Goal: Task Accomplishment & Management: Complete application form

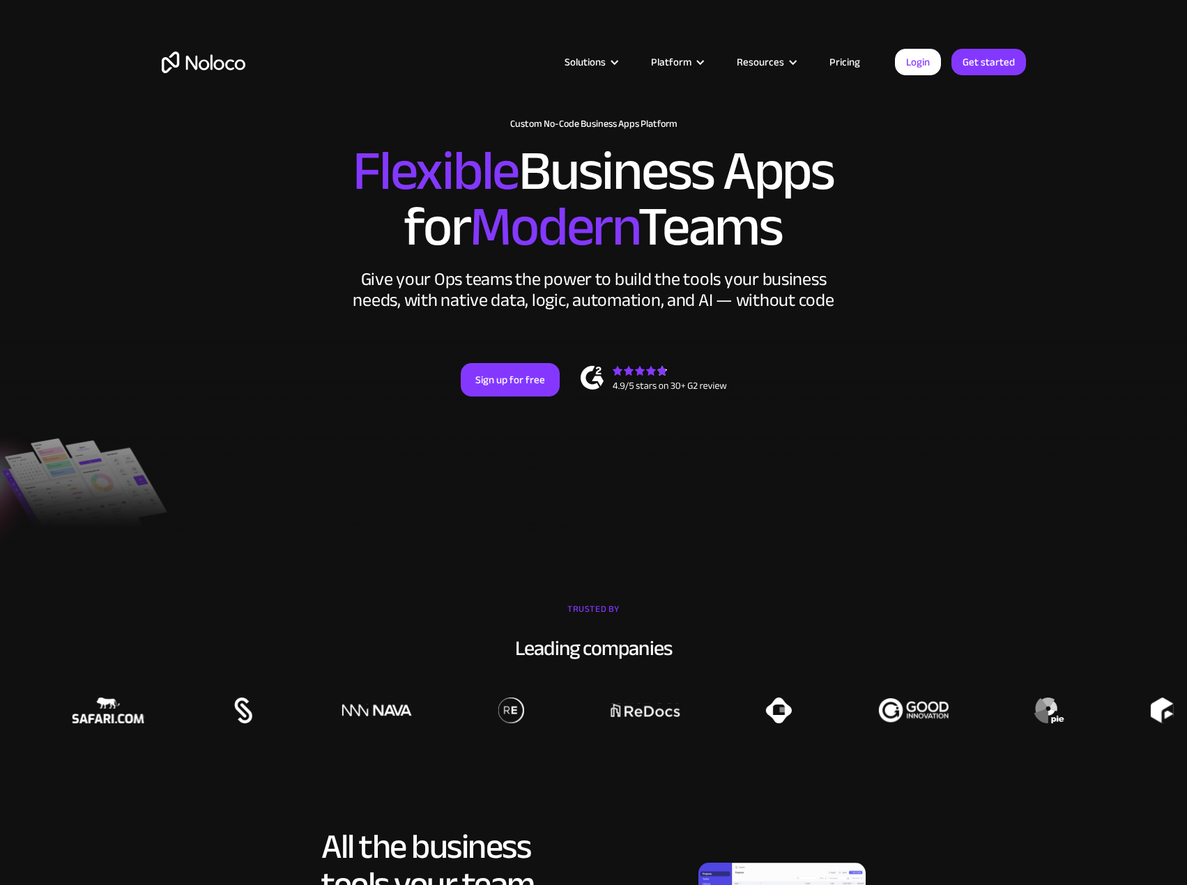
click at [848, 61] on link "Pricing" at bounding box center [845, 62] width 66 height 18
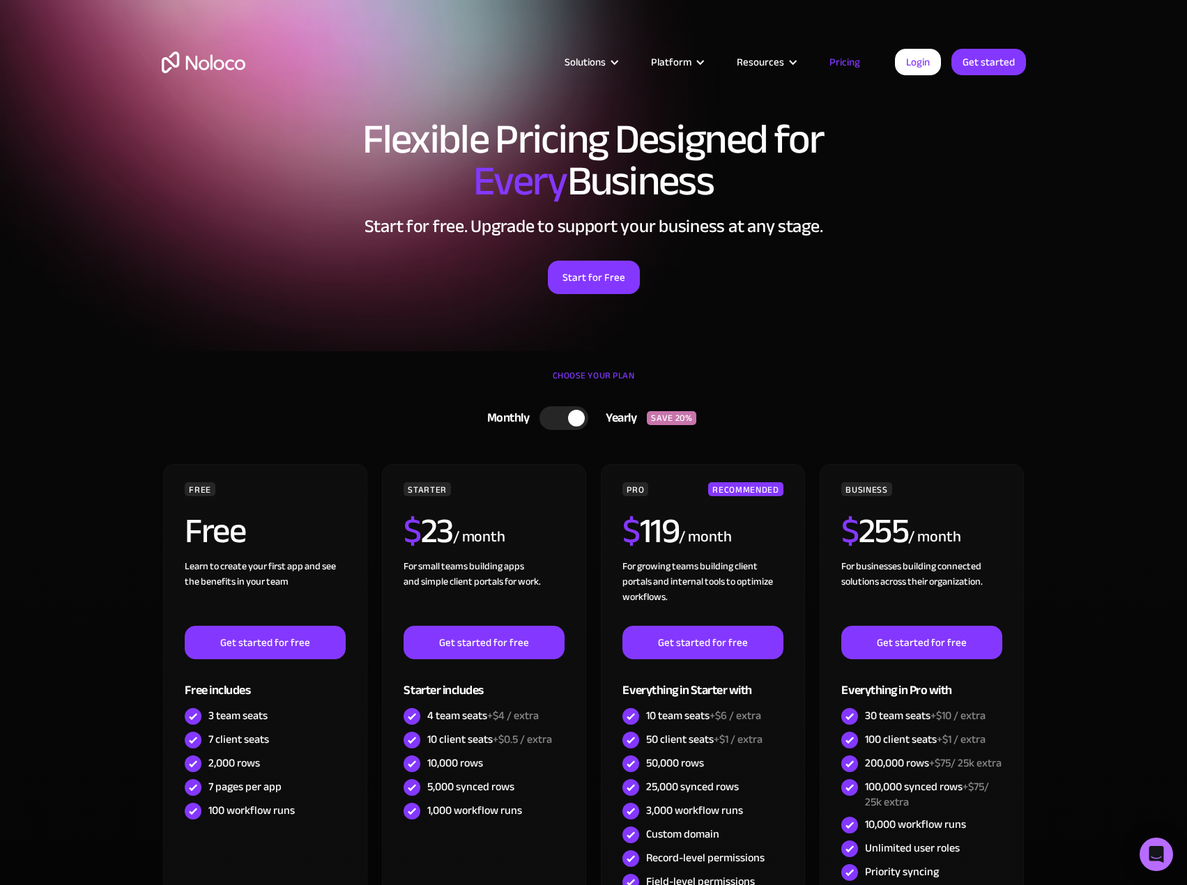
click at [575, 418] on div at bounding box center [576, 418] width 17 height 17
click at [575, 418] on div at bounding box center [569, 418] width 49 height 24
click at [575, 418] on div at bounding box center [576, 418] width 17 height 17
click at [575, 418] on div at bounding box center [569, 418] width 49 height 24
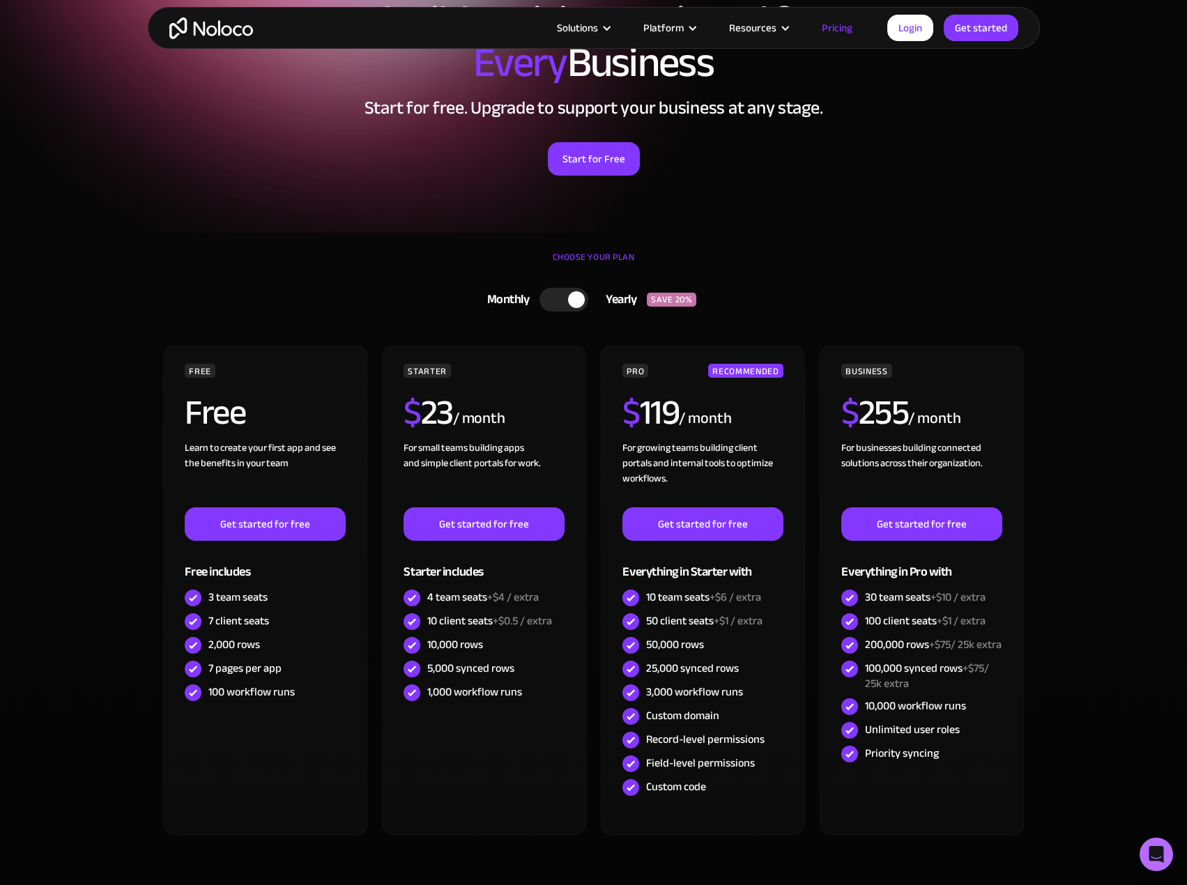
scroll to position [139, 0]
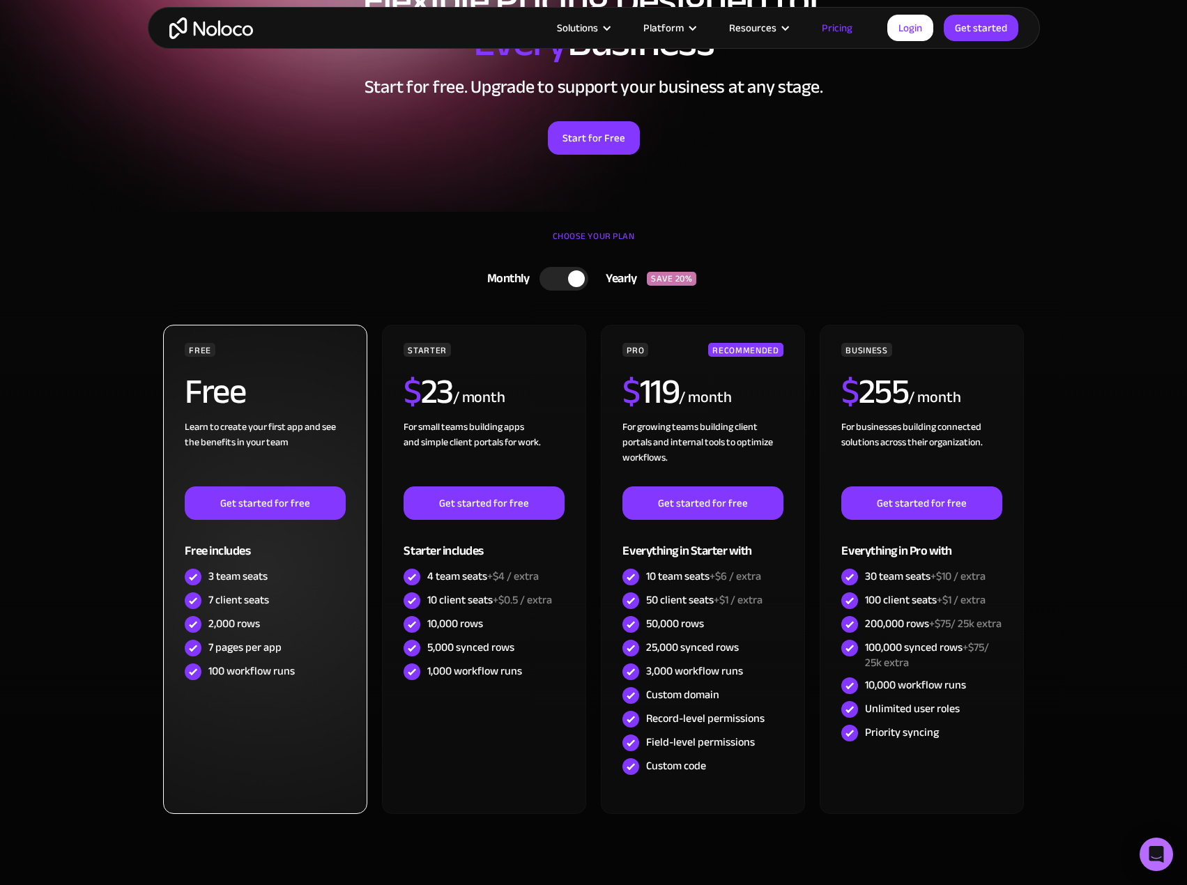
click at [217, 655] on div "7 pages per app" at bounding box center [244, 647] width 73 height 15
click at [236, 677] on div "100 workflow runs" at bounding box center [251, 671] width 86 height 15
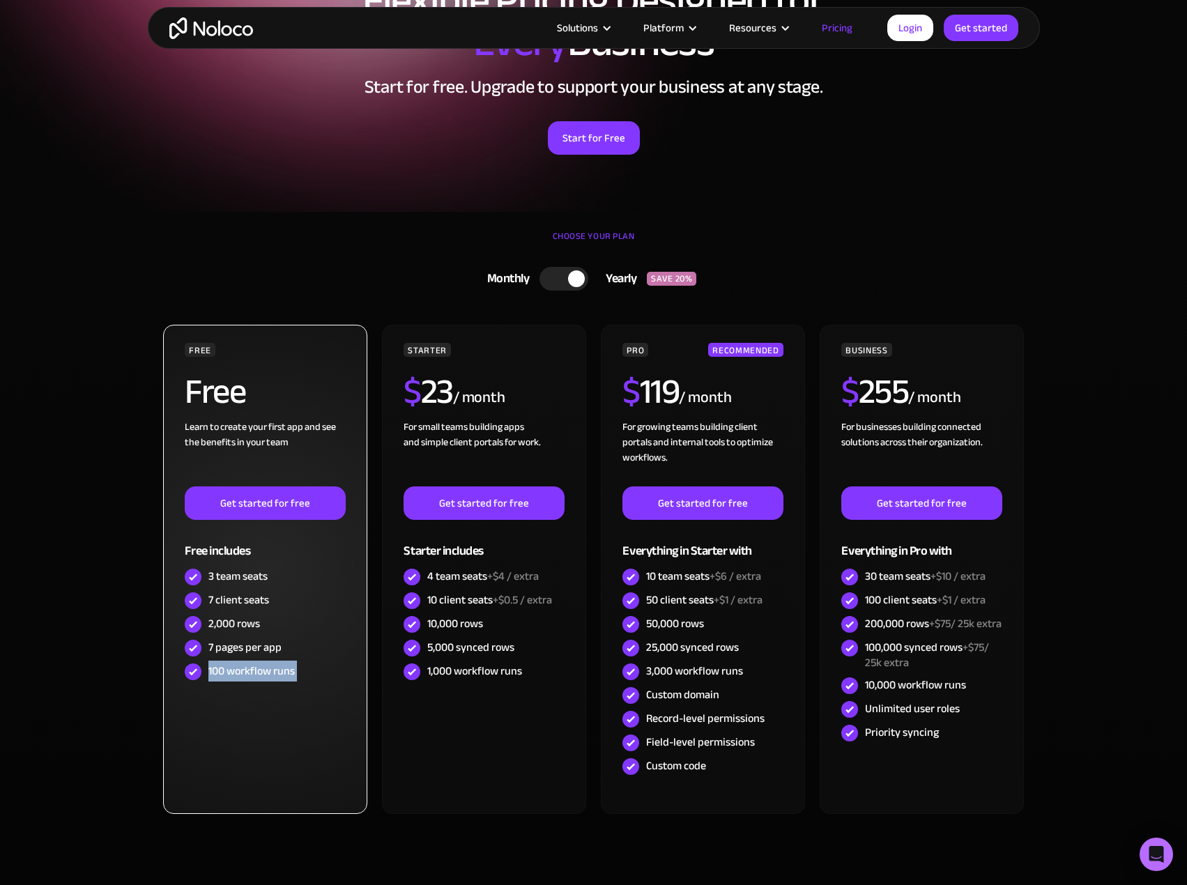
click at [236, 677] on div "100 workflow runs" at bounding box center [251, 671] width 86 height 15
click at [264, 648] on div "7 pages per app" at bounding box center [244, 647] width 73 height 15
click at [257, 507] on link "Get started for free" at bounding box center [265, 503] width 160 height 33
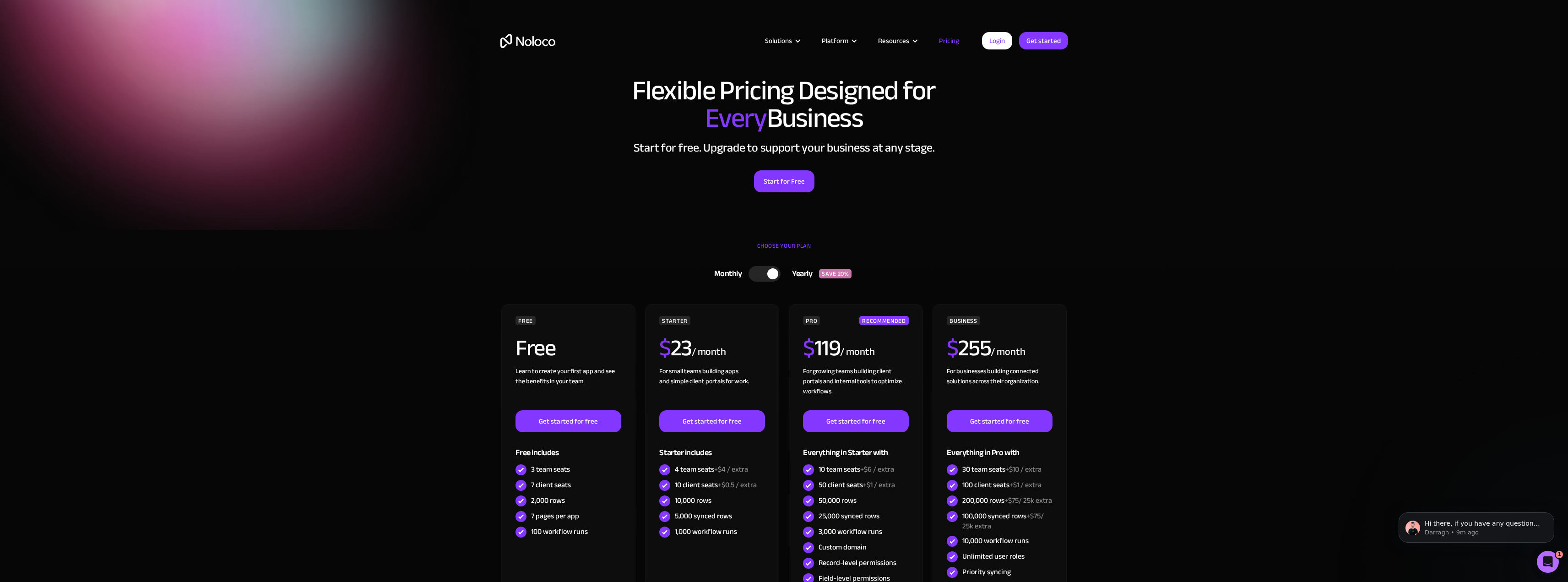
scroll to position [0, 0]
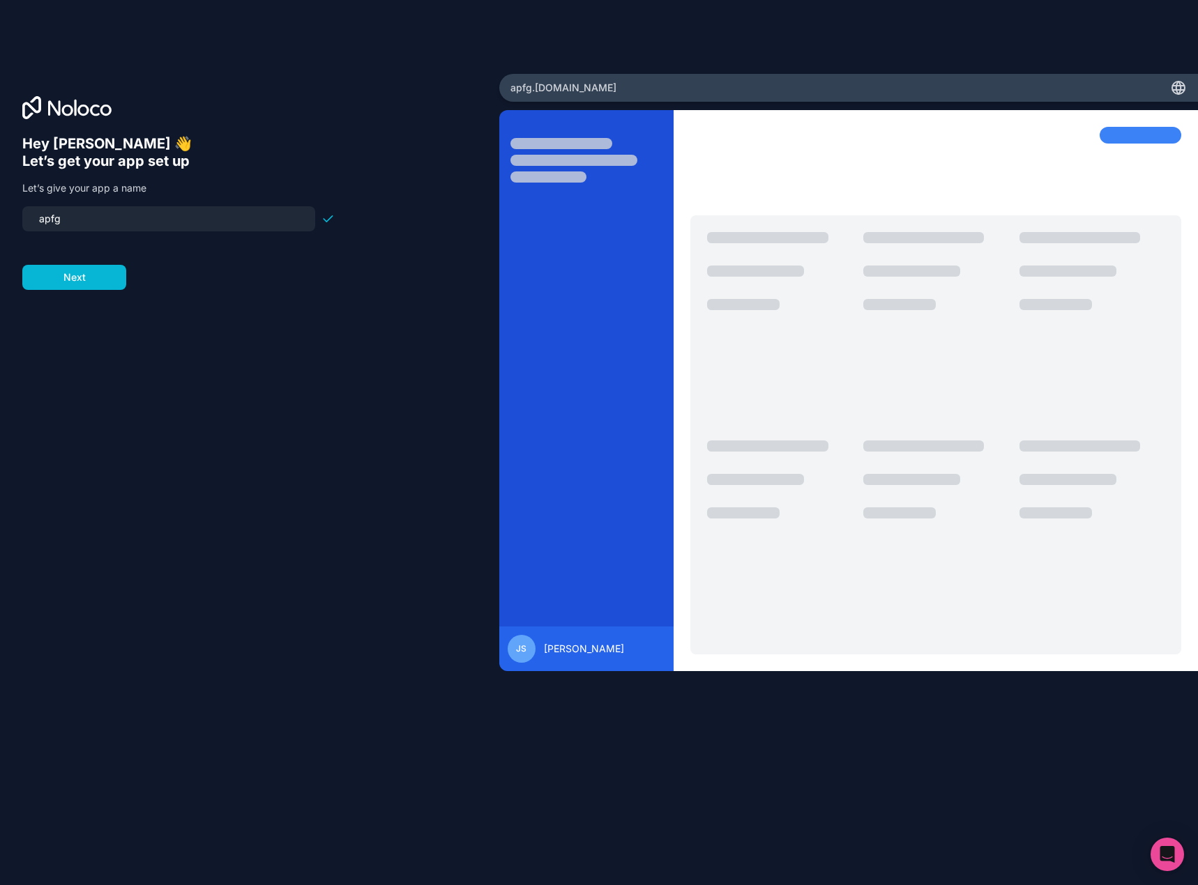
click at [161, 210] on input "apfg" at bounding box center [169, 219] width 276 height 20
click at [211, 294] on div "Hey [PERSON_NAME] 👋 Let’s get your app set up Let’s give your app a name apfg N…" at bounding box center [249, 462] width 455 height 654
click at [112, 277] on button "Next" at bounding box center [74, 277] width 104 height 25
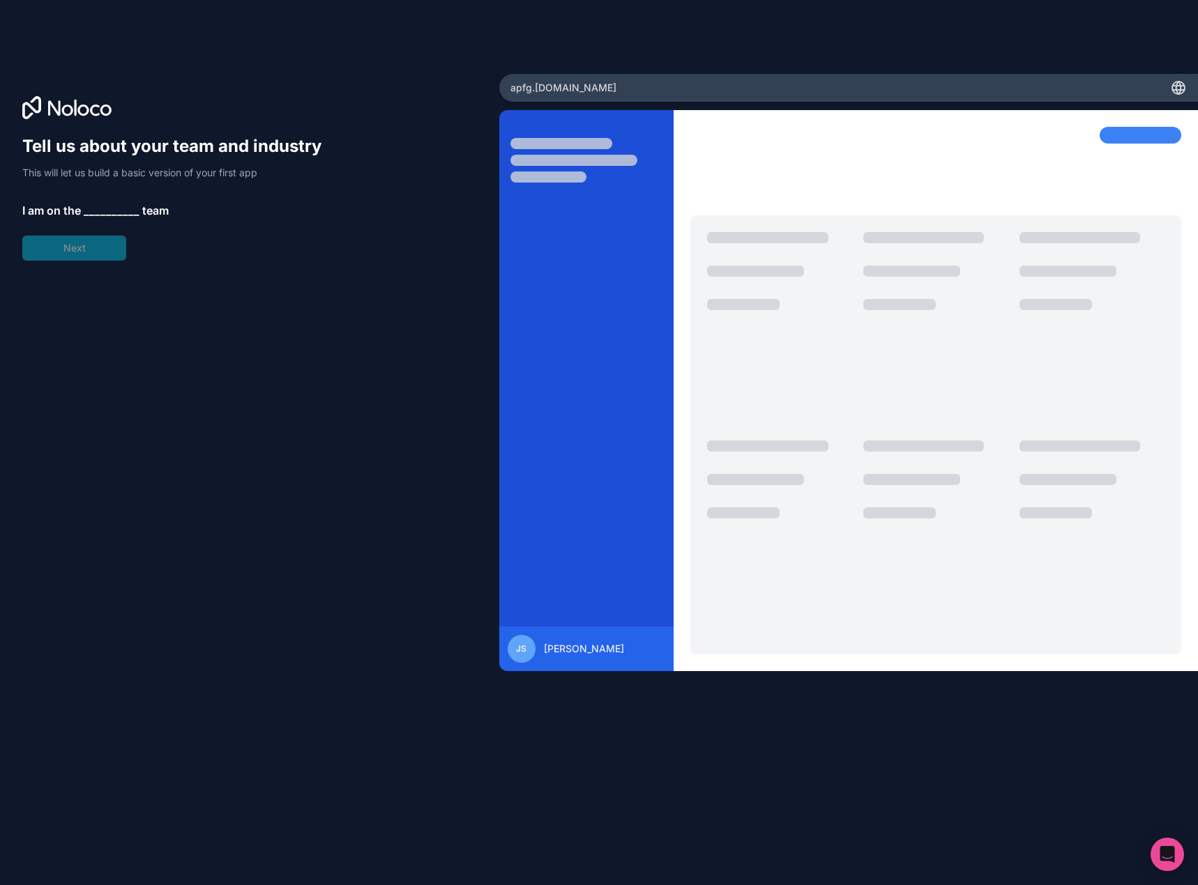
click at [105, 206] on span "__________" at bounding box center [112, 210] width 56 height 17
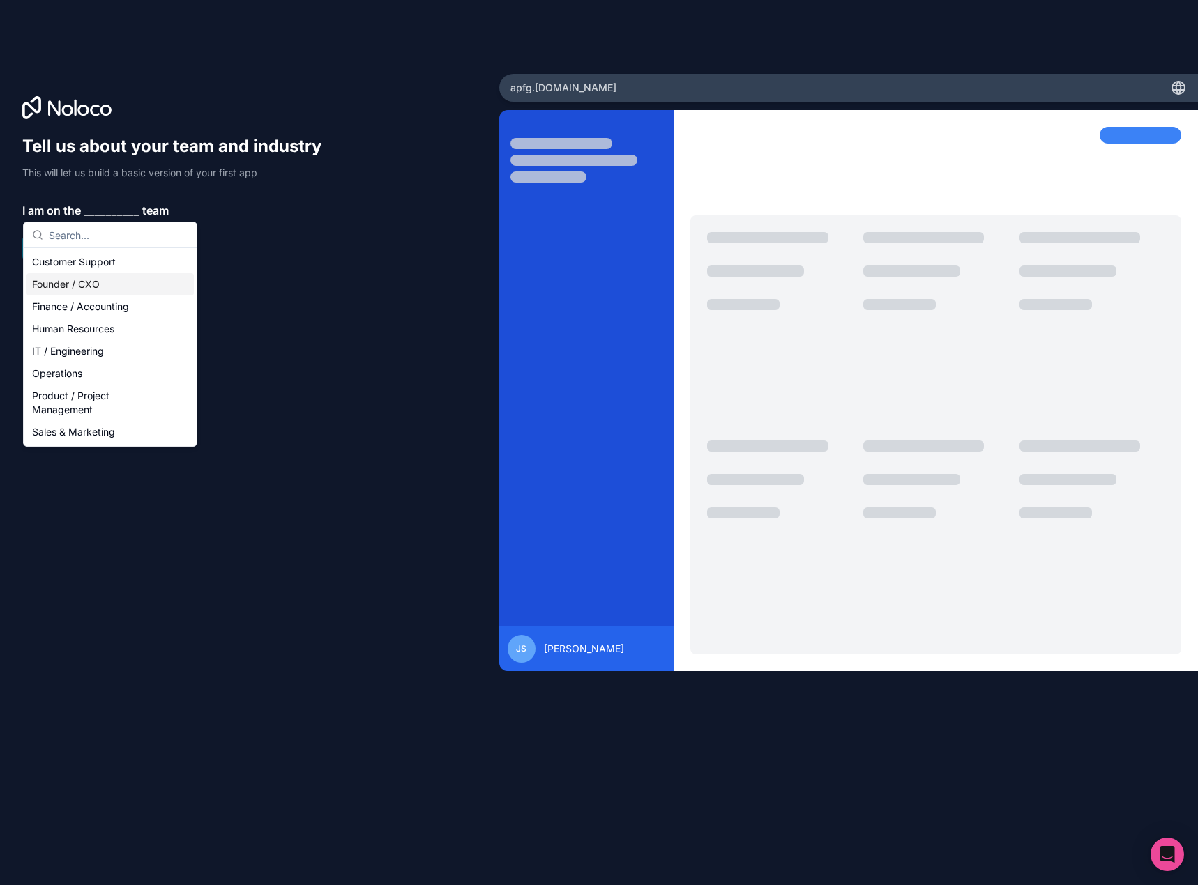
click at [132, 286] on div "Founder / CXO" at bounding box center [109, 284] width 167 height 22
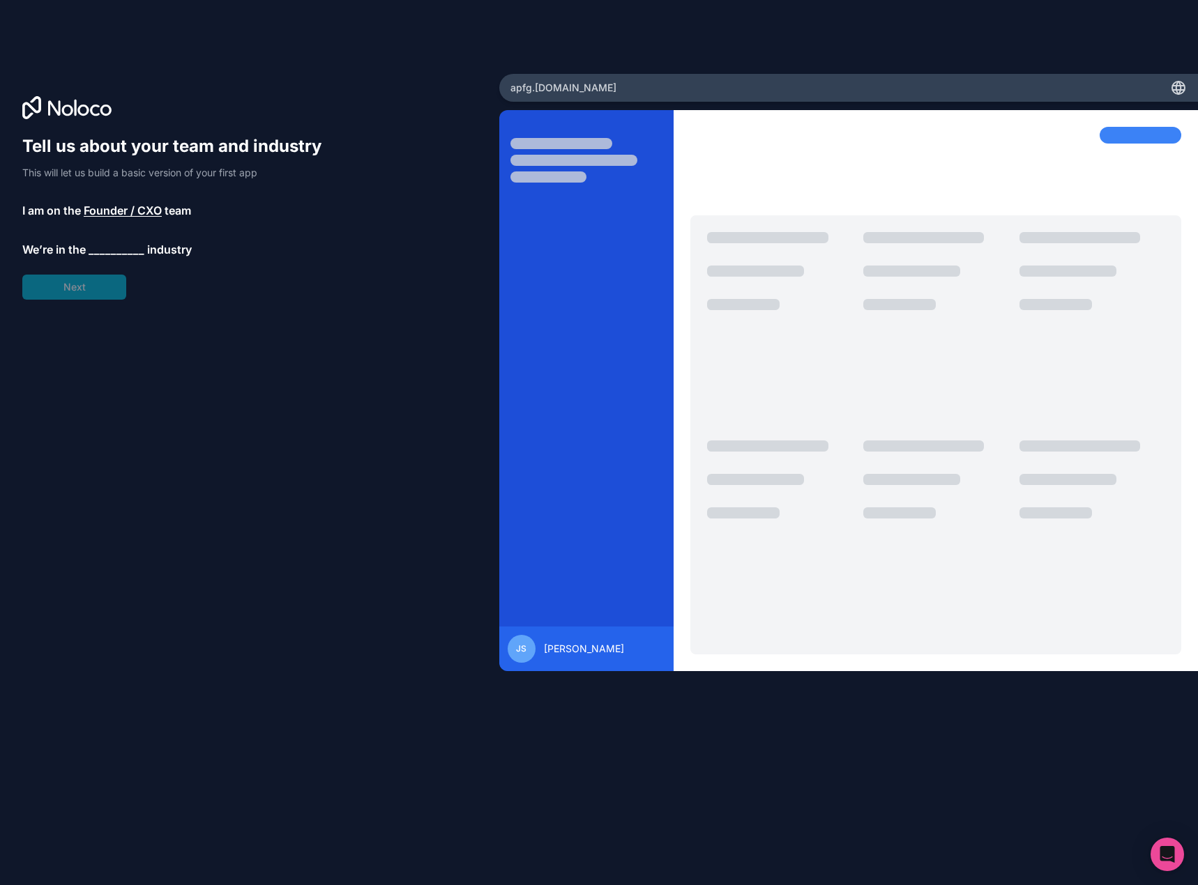
click at [114, 252] on span "__________" at bounding box center [117, 249] width 56 height 17
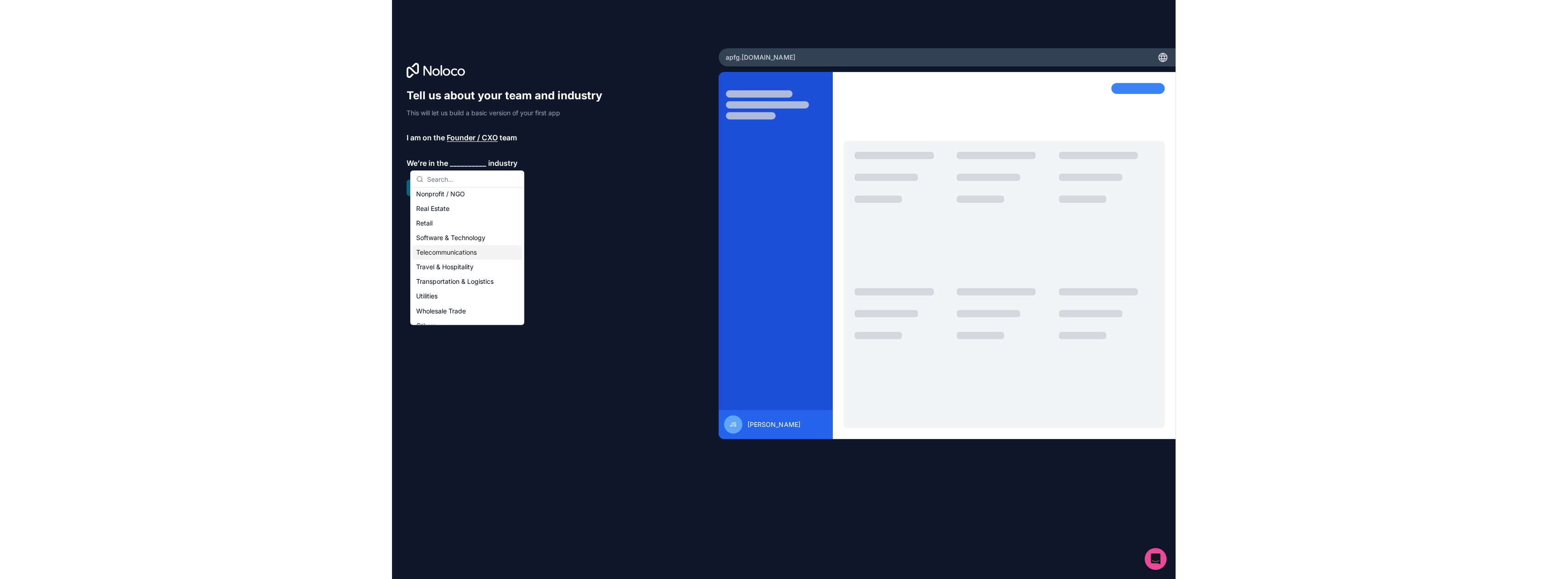
scroll to position [182, 0]
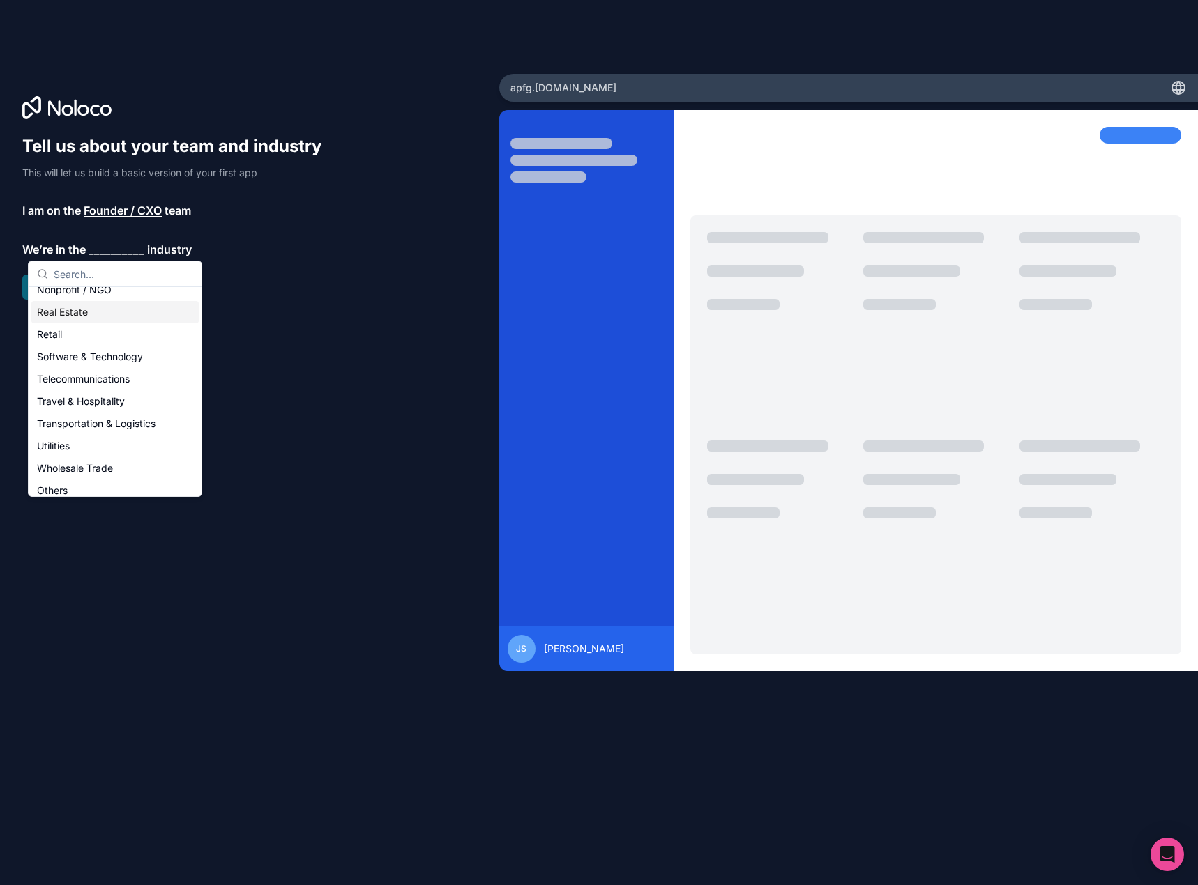
click at [112, 318] on div "Real Estate" at bounding box center [114, 312] width 167 height 22
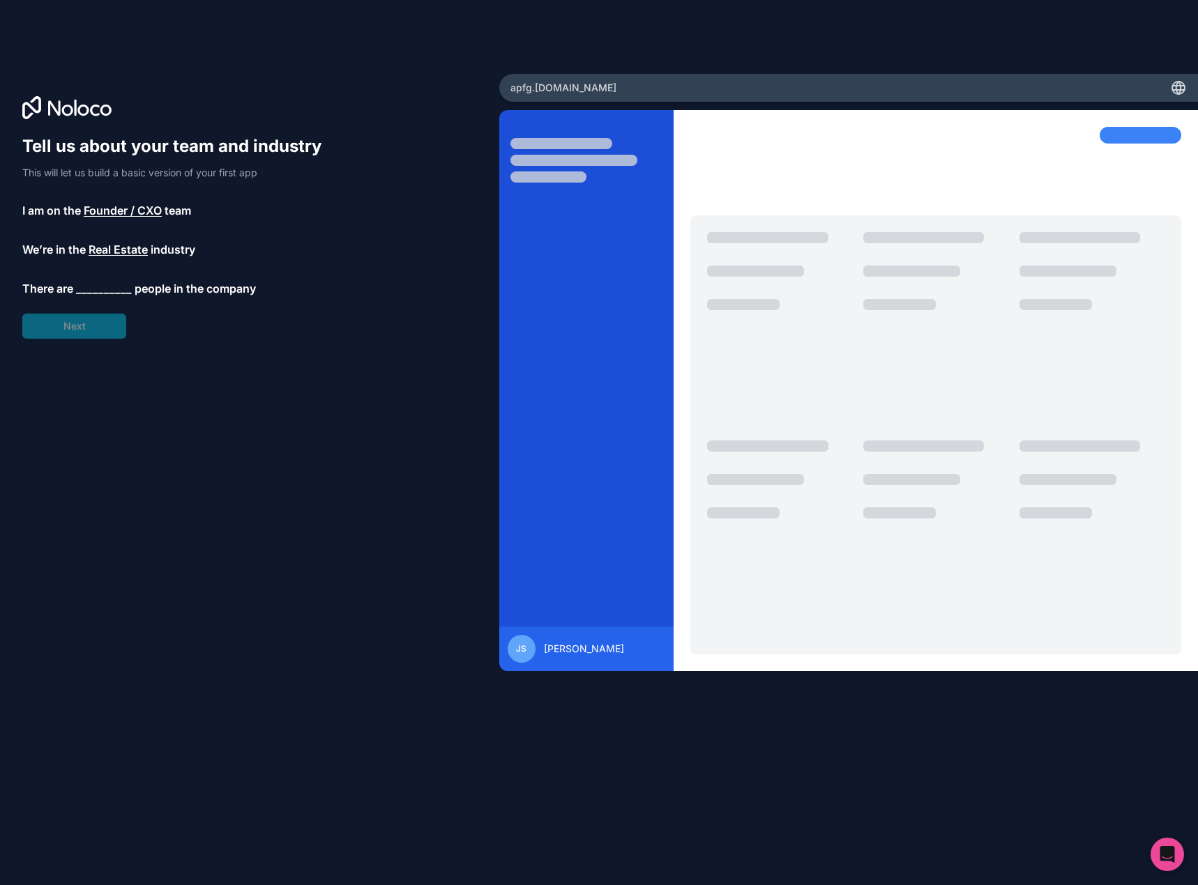
click at [98, 291] on span "__________" at bounding box center [104, 288] width 56 height 17
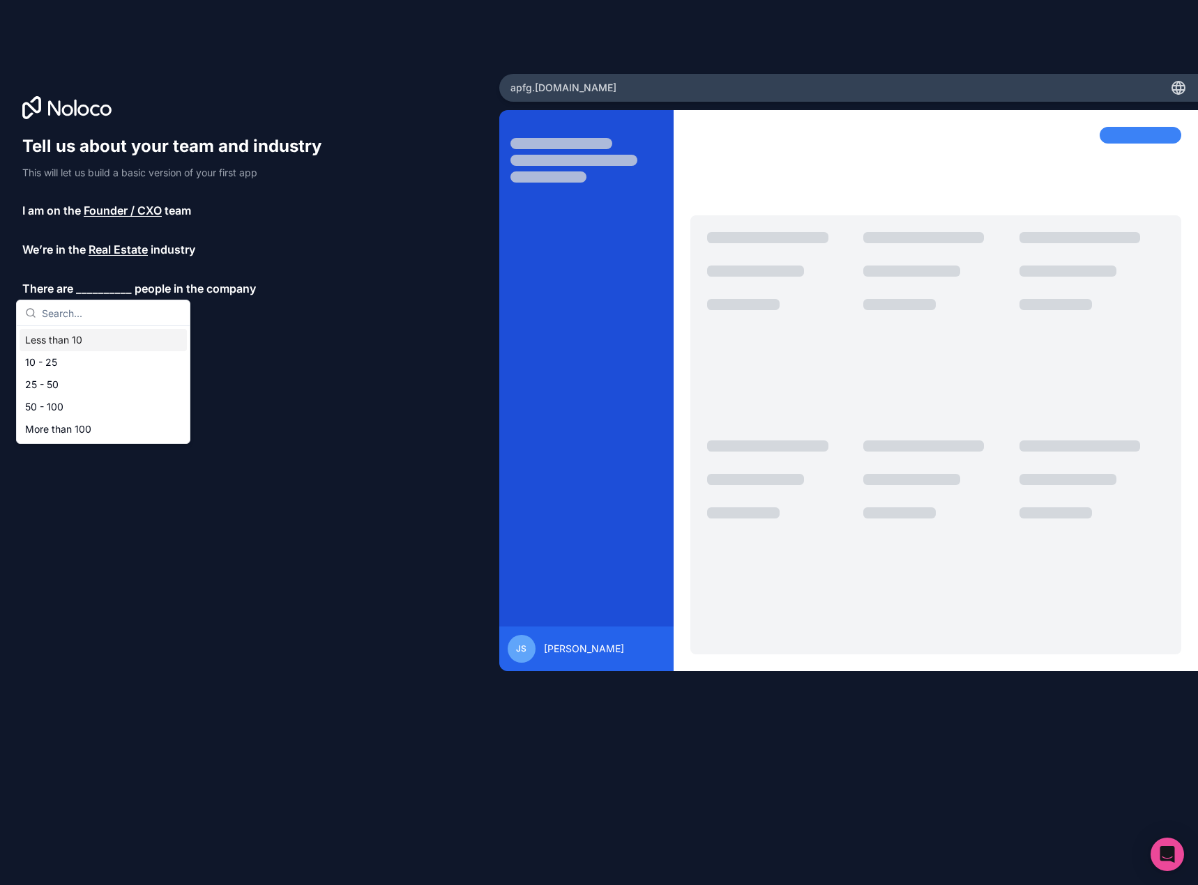
click at [96, 342] on div "Less than 10" at bounding box center [103, 340] width 167 height 22
click at [81, 334] on button "Next" at bounding box center [74, 326] width 104 height 25
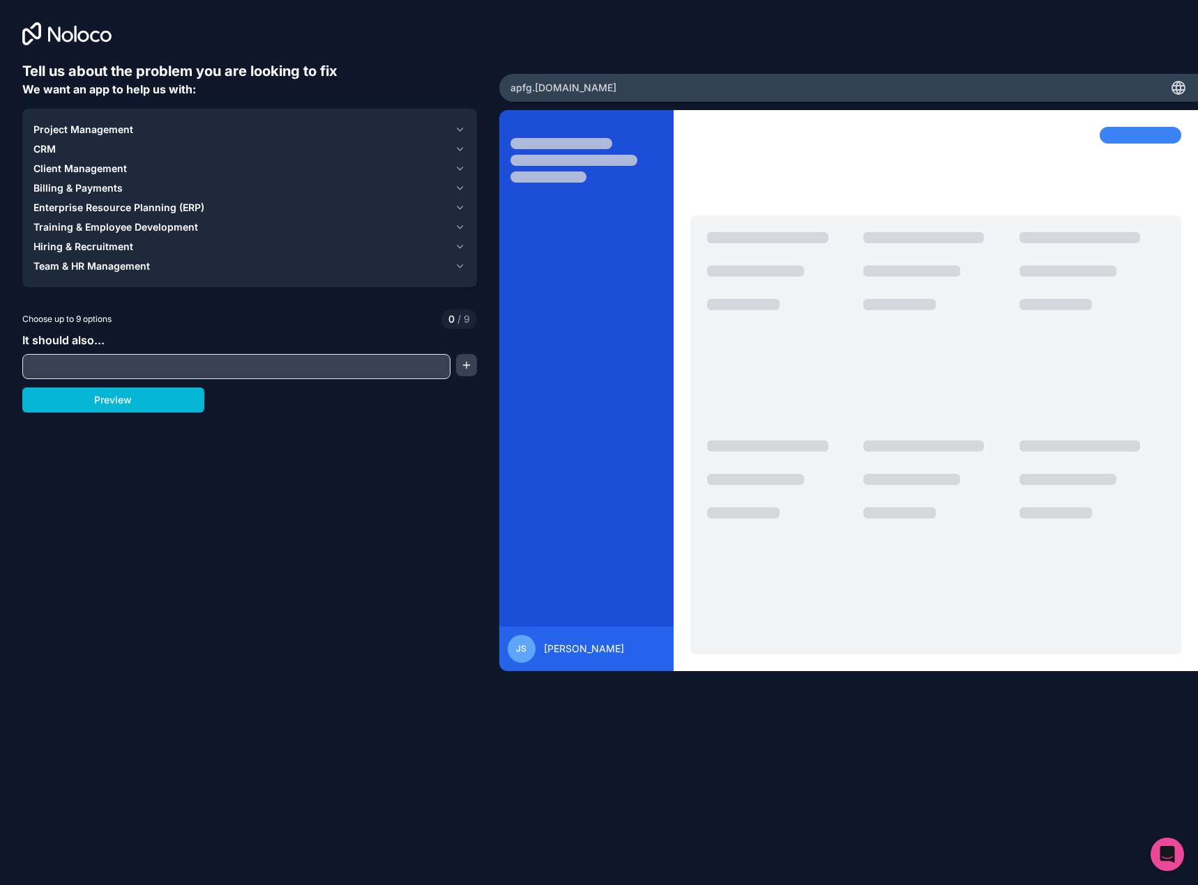
click at [67, 132] on span "Project Management" at bounding box center [83, 130] width 100 height 14
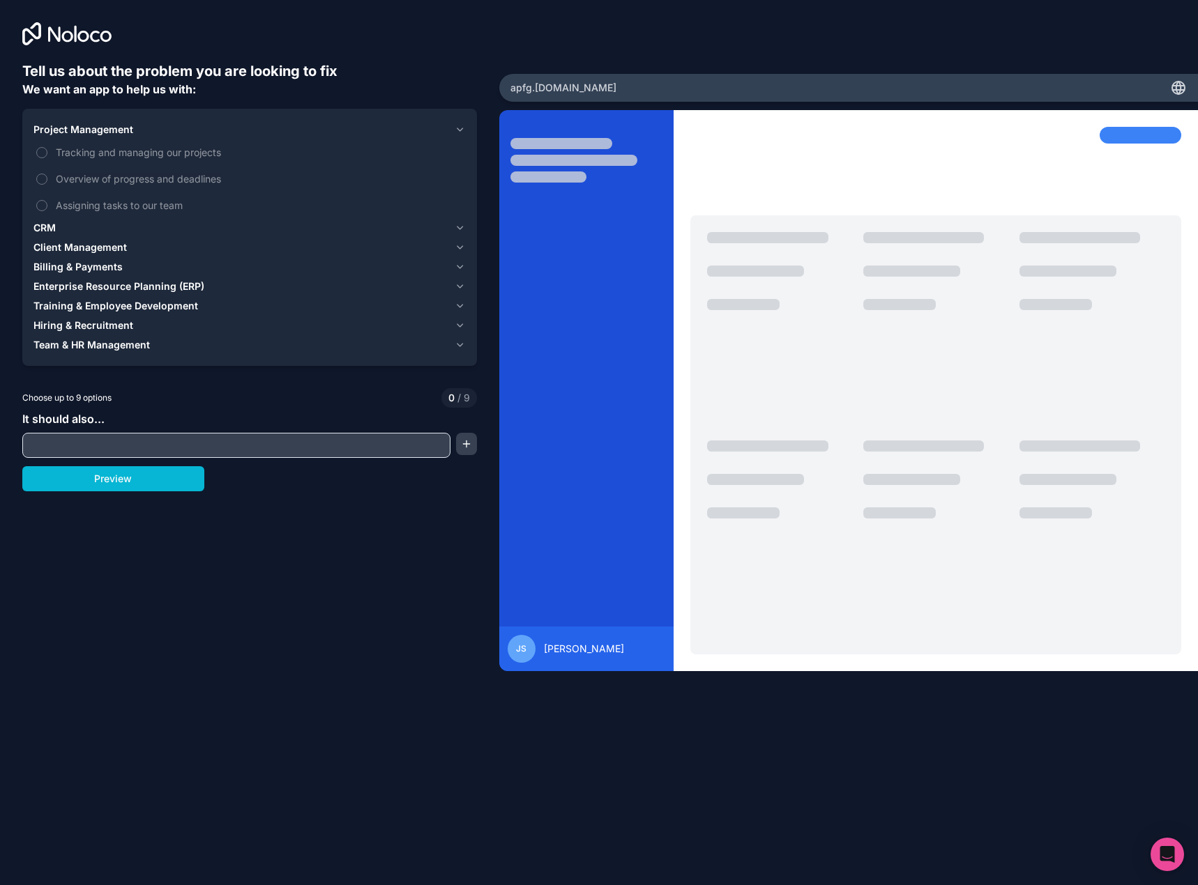
click at [68, 132] on span "Project Management" at bounding box center [83, 130] width 100 height 14
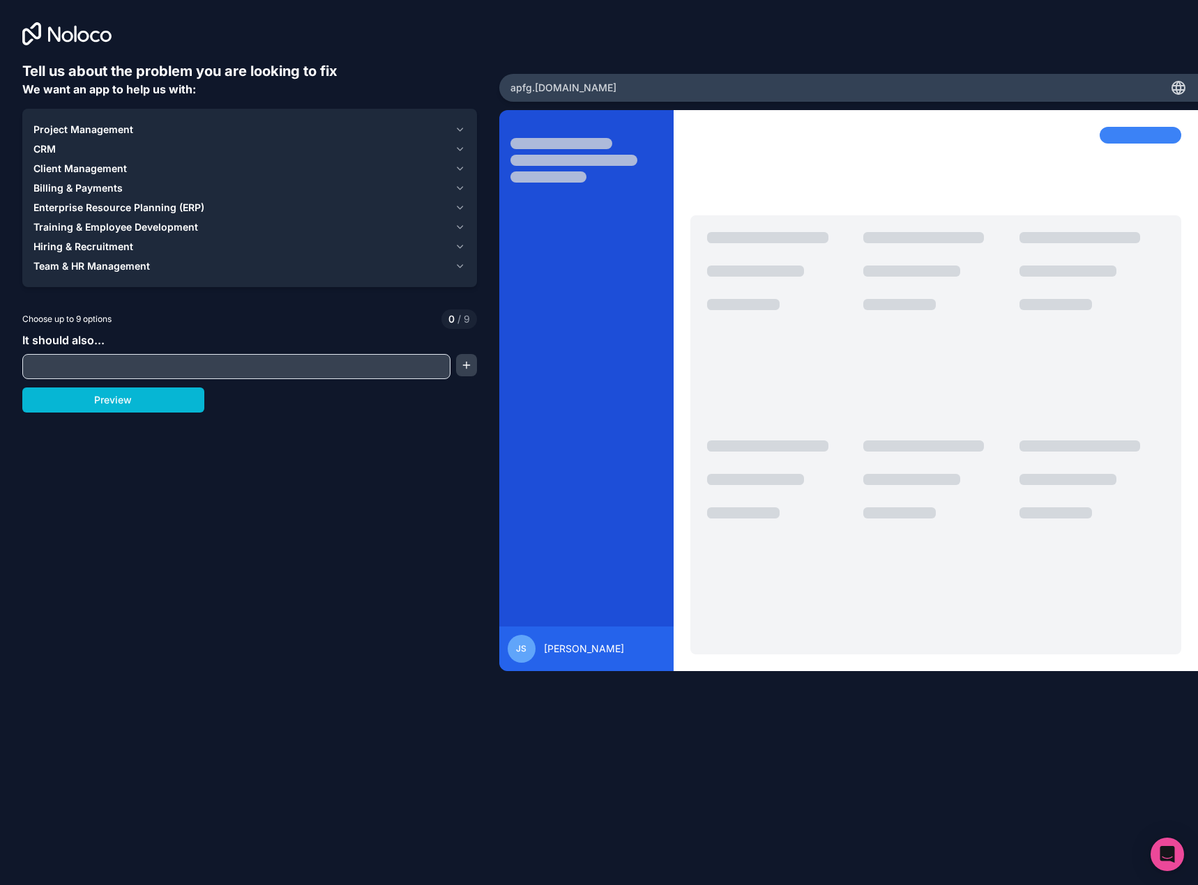
click at [93, 274] on button "Team & HR Management" at bounding box center [249, 267] width 432 height 20
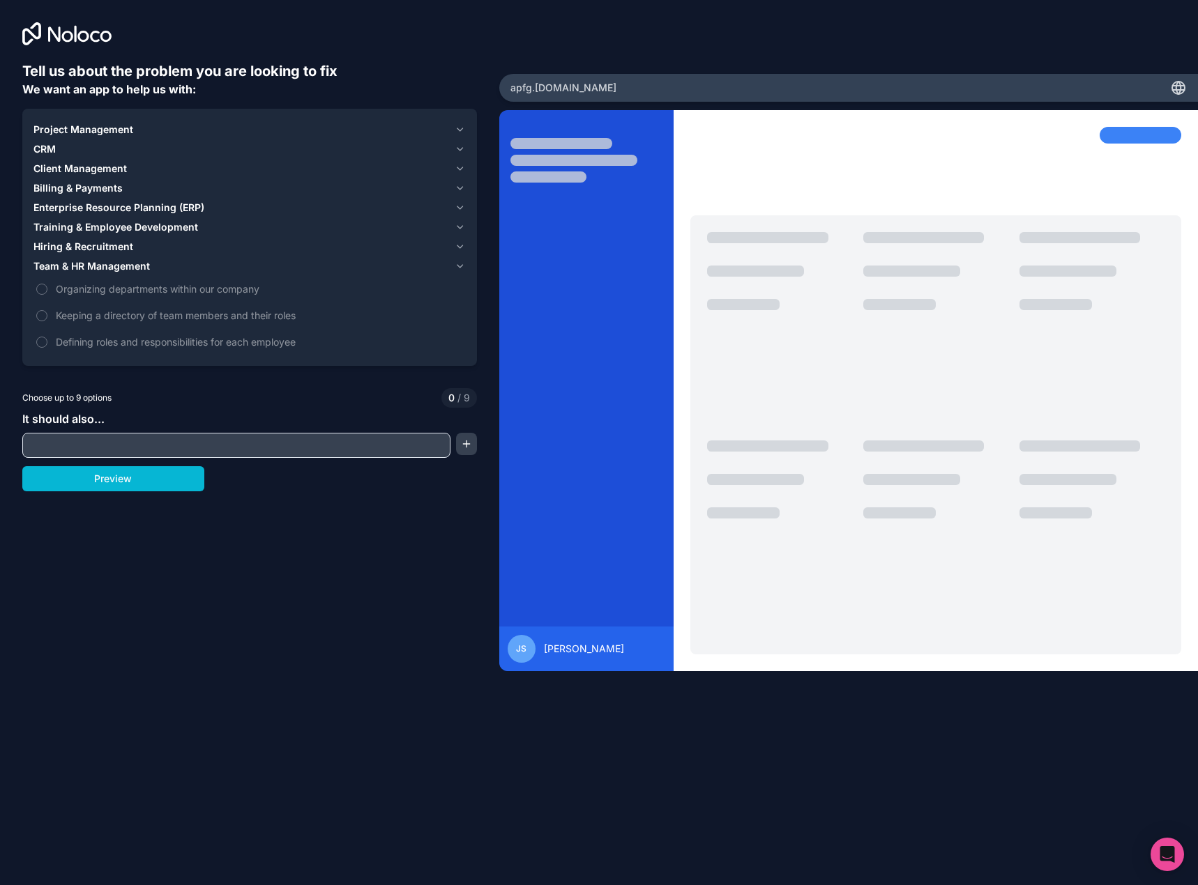
click at [93, 274] on button "Team & HR Management" at bounding box center [249, 267] width 432 height 20
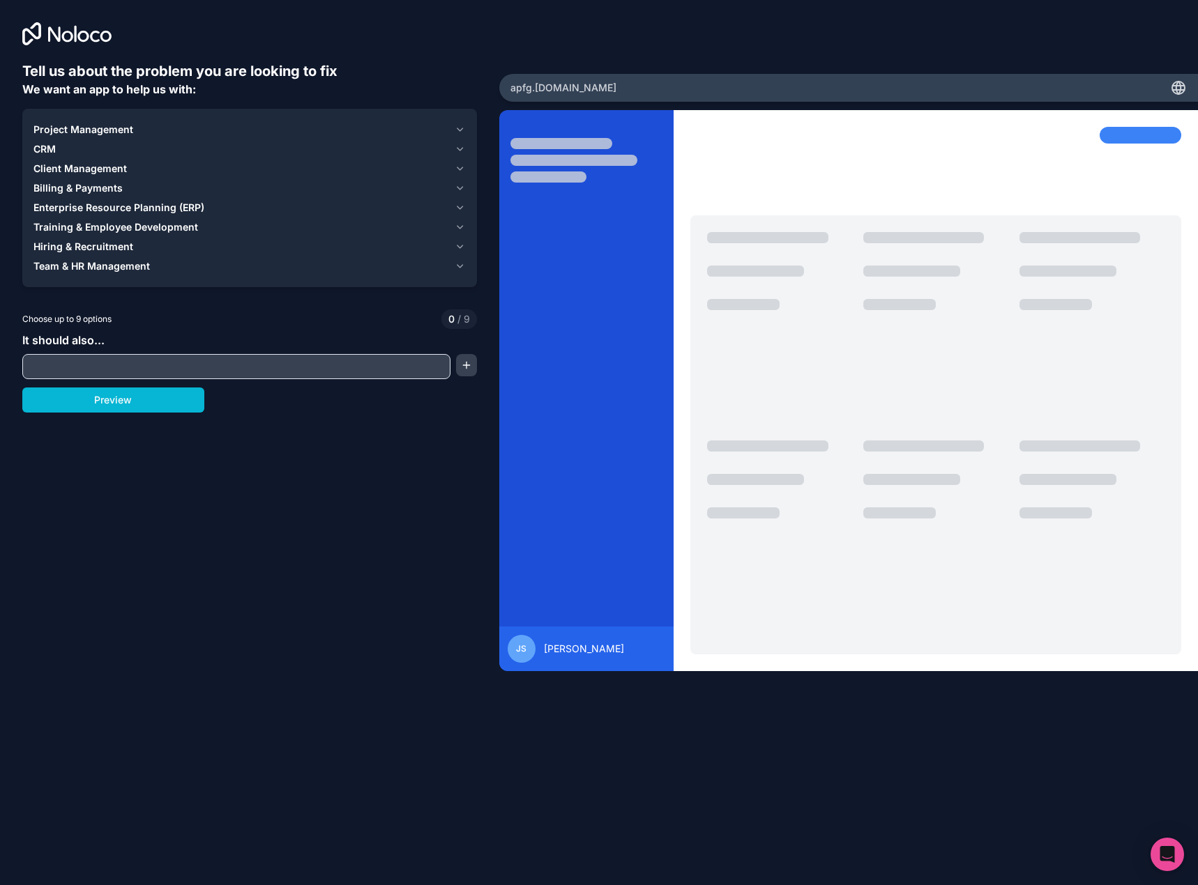
click at [87, 129] on span "Project Management" at bounding box center [83, 130] width 100 height 14
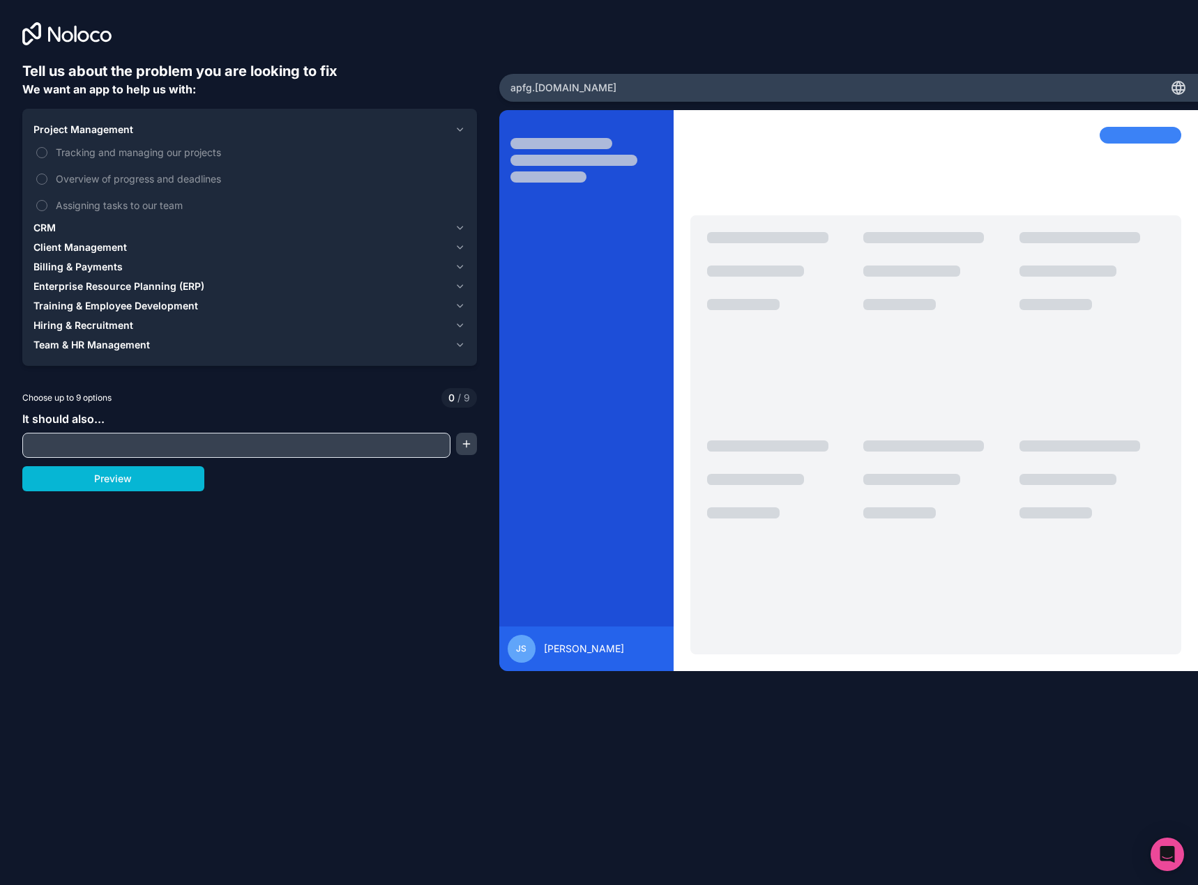
click at [60, 225] on div "CRM" at bounding box center [241, 228] width 416 height 14
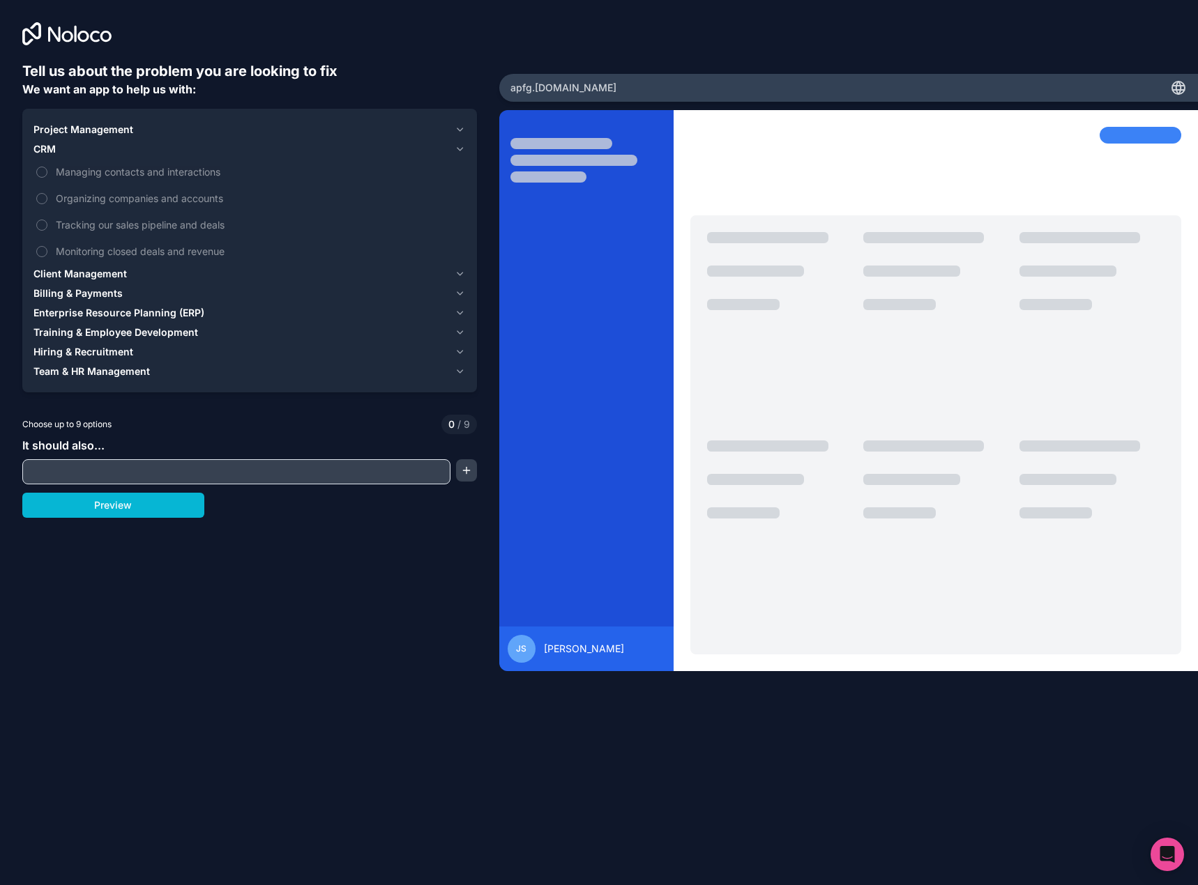
click at [94, 272] on span "Client Management" at bounding box center [79, 274] width 93 height 14
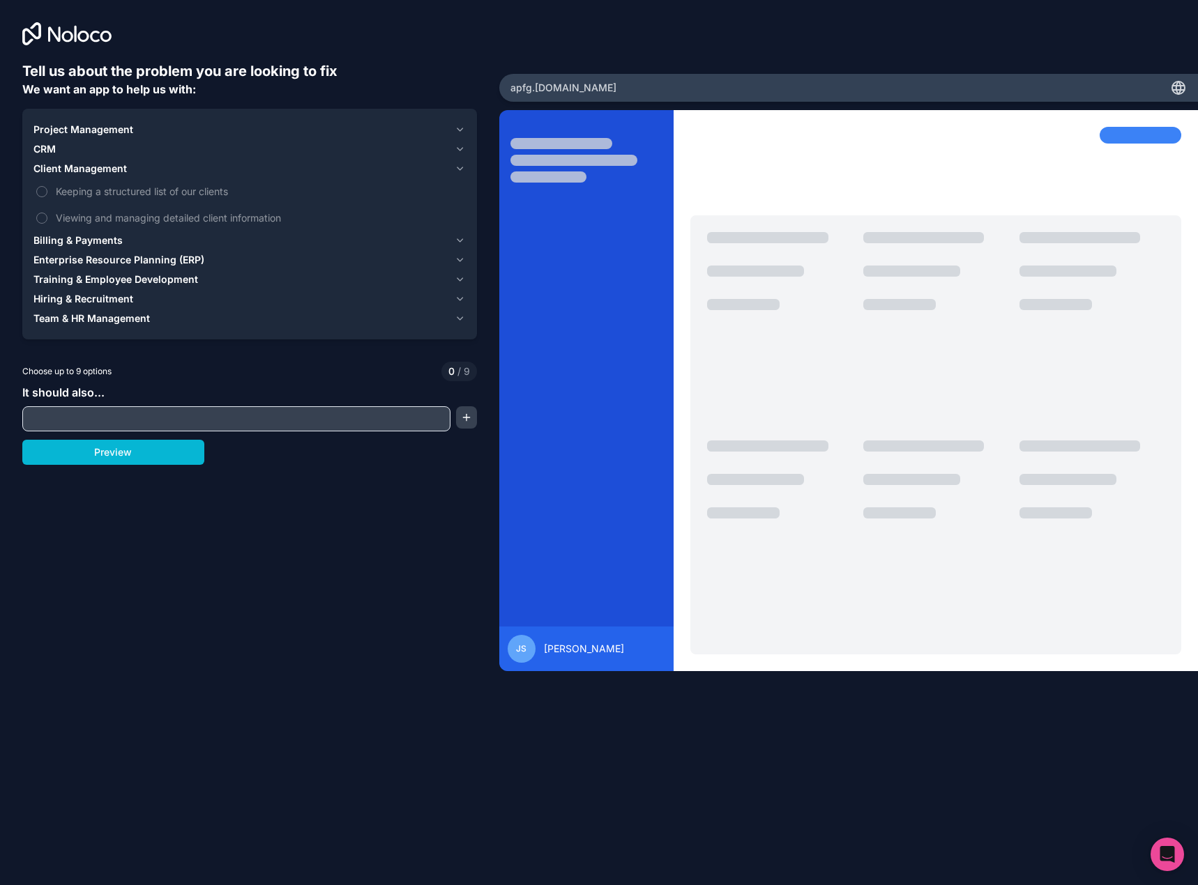
click at [79, 245] on span "Billing & Payments" at bounding box center [77, 241] width 89 height 14
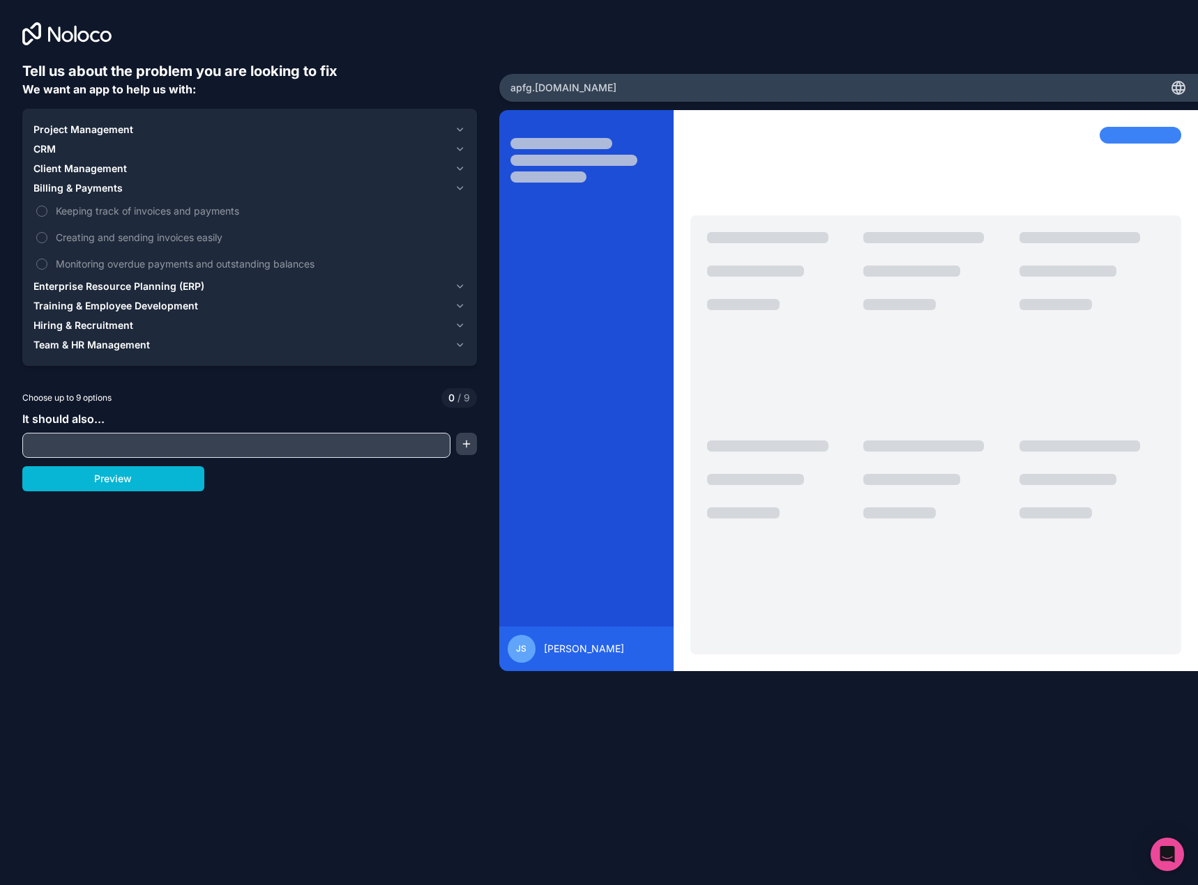
click at [86, 286] on span "Enterprise Resource Planning (ERP)" at bounding box center [118, 287] width 171 height 14
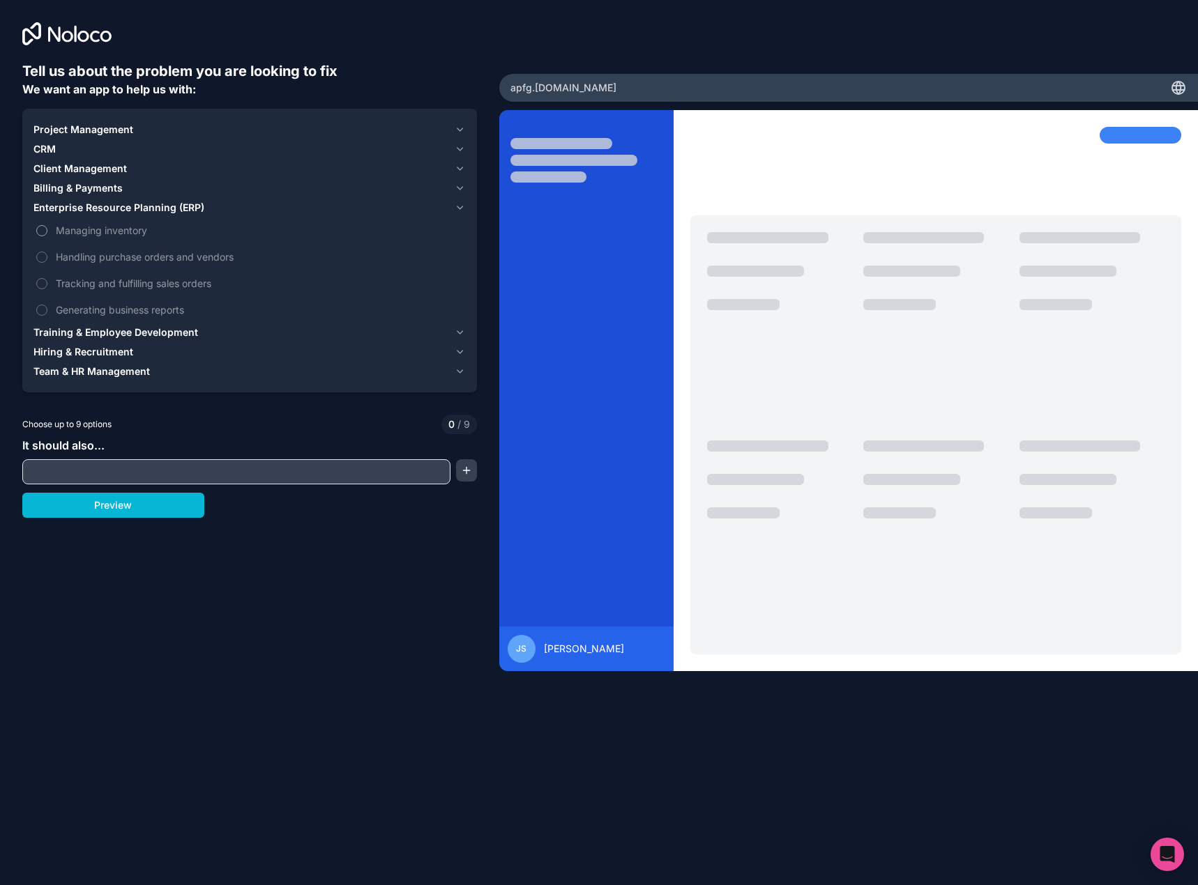
click at [146, 231] on span "Managing inventory" at bounding box center [259, 230] width 407 height 15
click at [47, 231] on button "Managing inventory" at bounding box center [41, 230] width 11 height 11
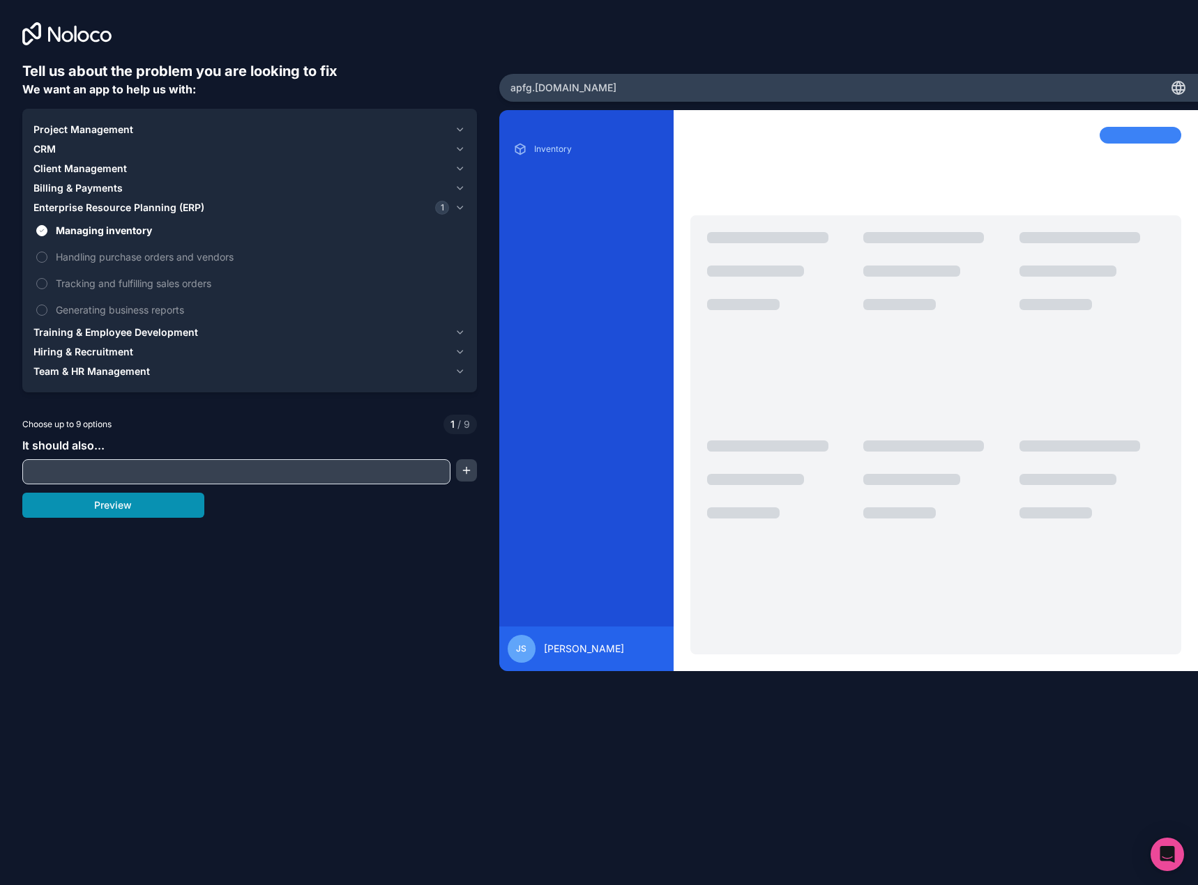
click at [123, 501] on button "Preview" at bounding box center [113, 505] width 182 height 25
click at [158, 257] on span "Handling purchase orders and vendors" at bounding box center [259, 257] width 407 height 15
click at [47, 257] on button "Handling purchase orders and vendors" at bounding box center [41, 257] width 11 height 11
click at [121, 253] on span "Handling purchase orders and vendors" at bounding box center [259, 257] width 407 height 15
click at [47, 253] on button "Handling purchase orders and vendors" at bounding box center [41, 257] width 11 height 11
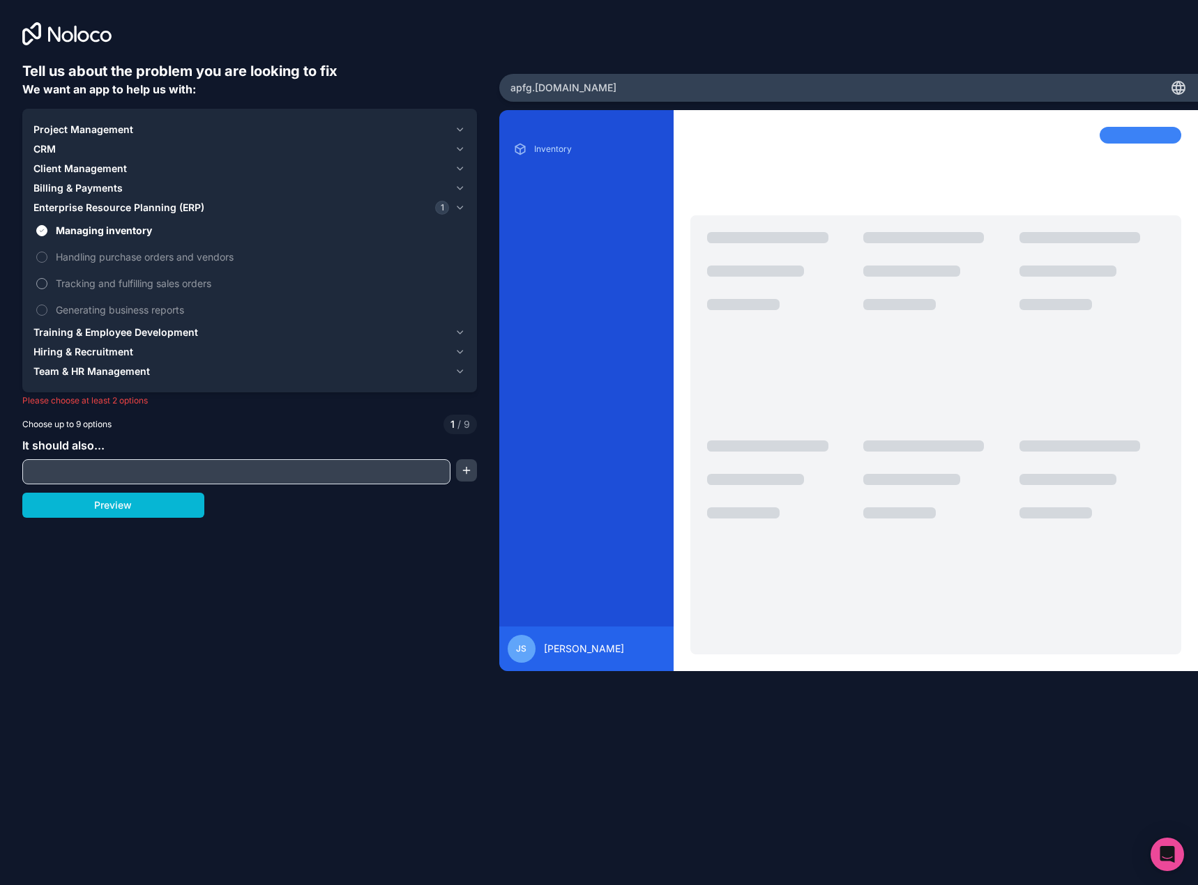
click at [122, 280] on span "Tracking and fulfilling sales orders" at bounding box center [259, 283] width 407 height 15
click at [47, 280] on button "Tracking and fulfilling sales orders" at bounding box center [41, 283] width 11 height 11
click at [127, 516] on button "Preview" at bounding box center [113, 505] width 182 height 25
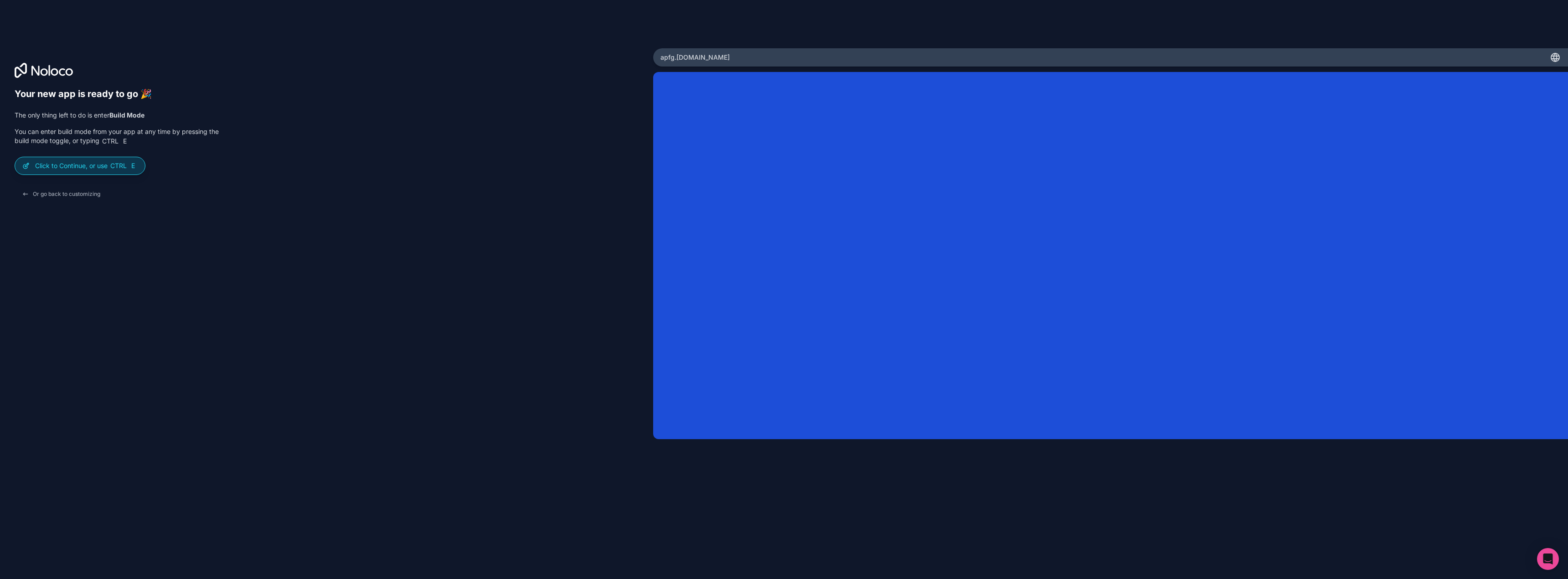
click at [82, 163] on p "Click to Continue, or use Ctrl E" at bounding box center [86, 166] width 103 height 9
